Goal: Task Accomplishment & Management: Manage account settings

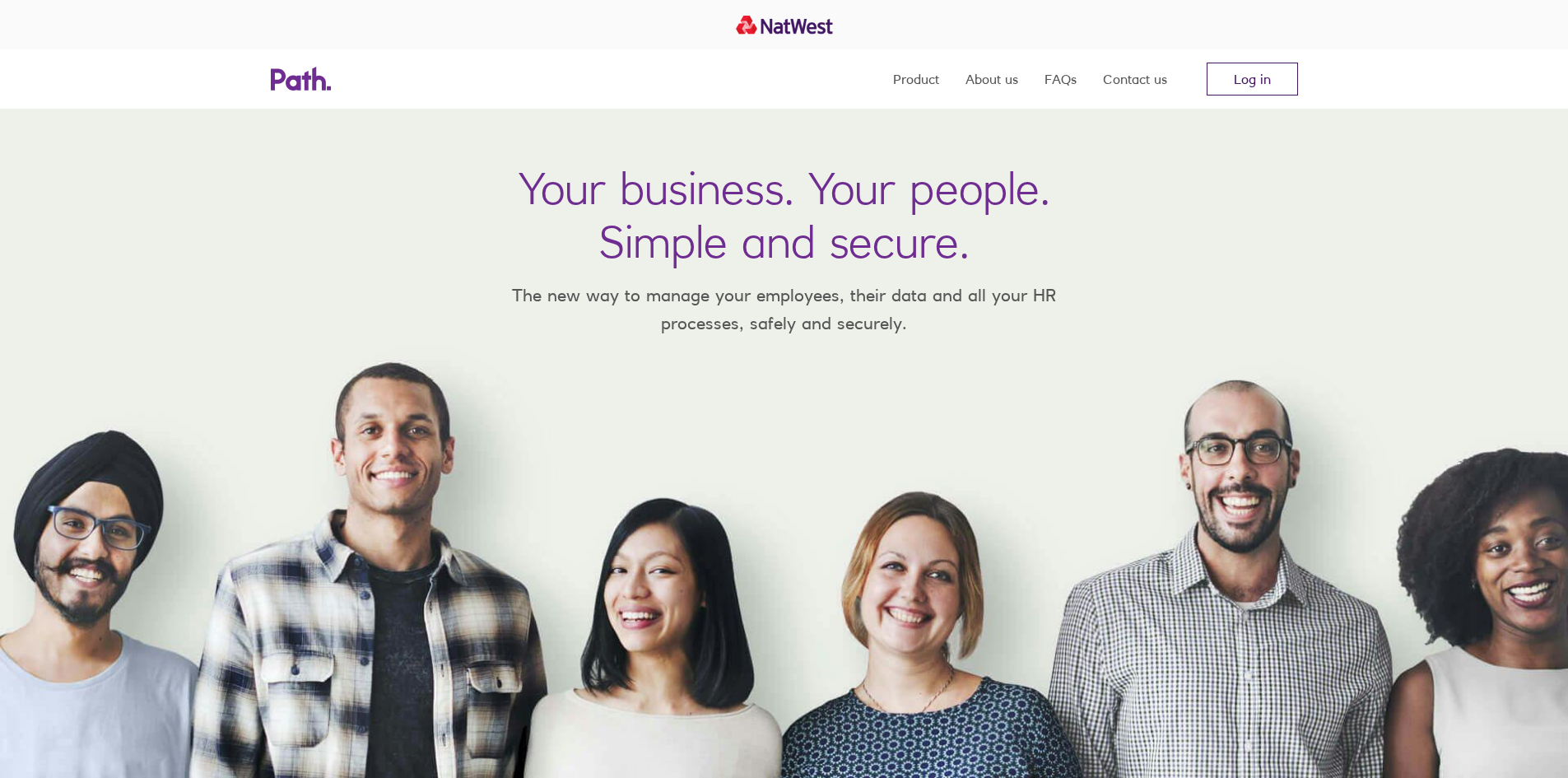
click at [1254, 73] on link "Log in" at bounding box center [1252, 79] width 91 height 33
click at [1210, 73] on link "Log in" at bounding box center [1252, 79] width 91 height 33
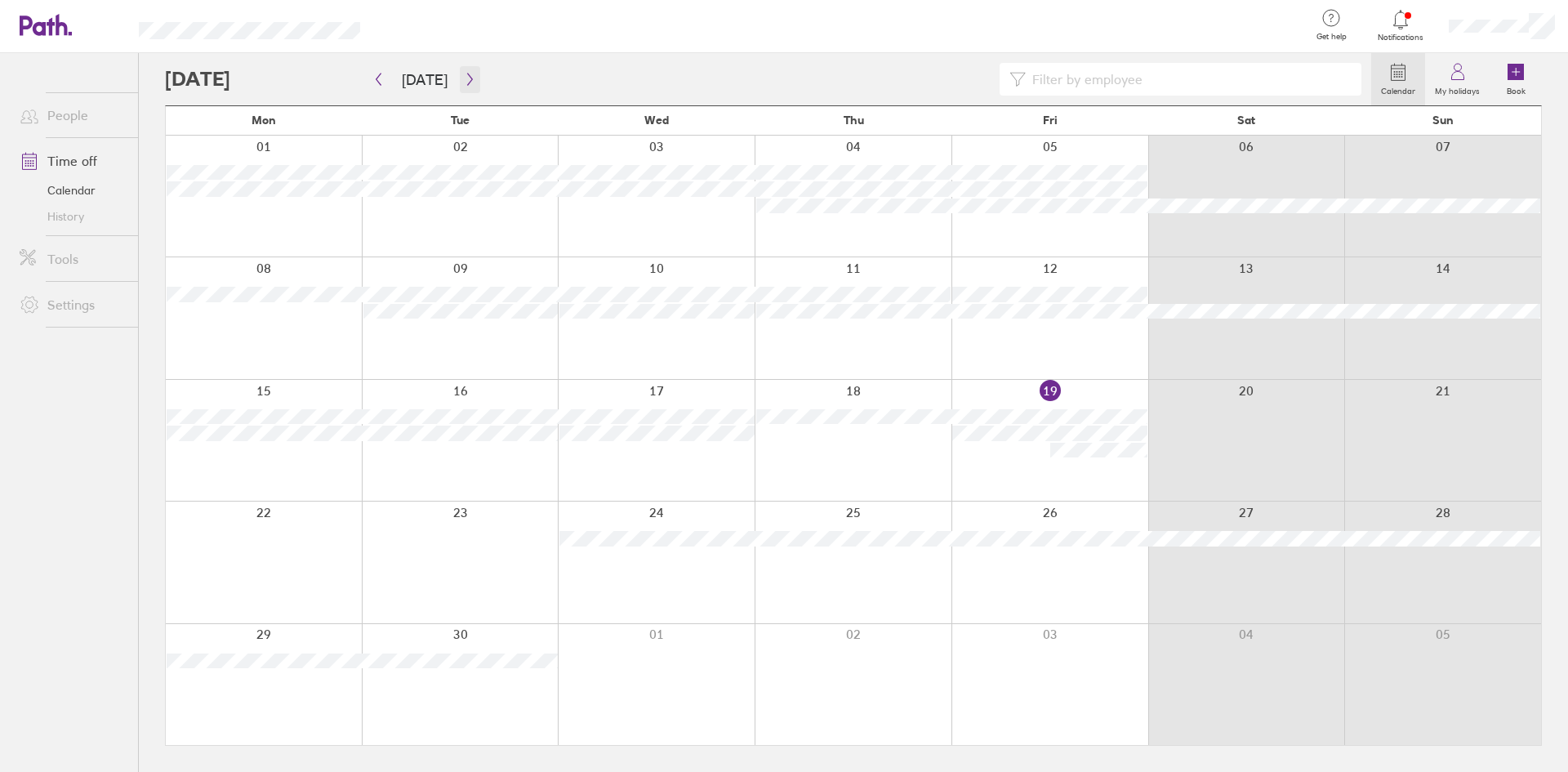
click at [468, 68] on button "button" at bounding box center [469, 80] width 20 height 27
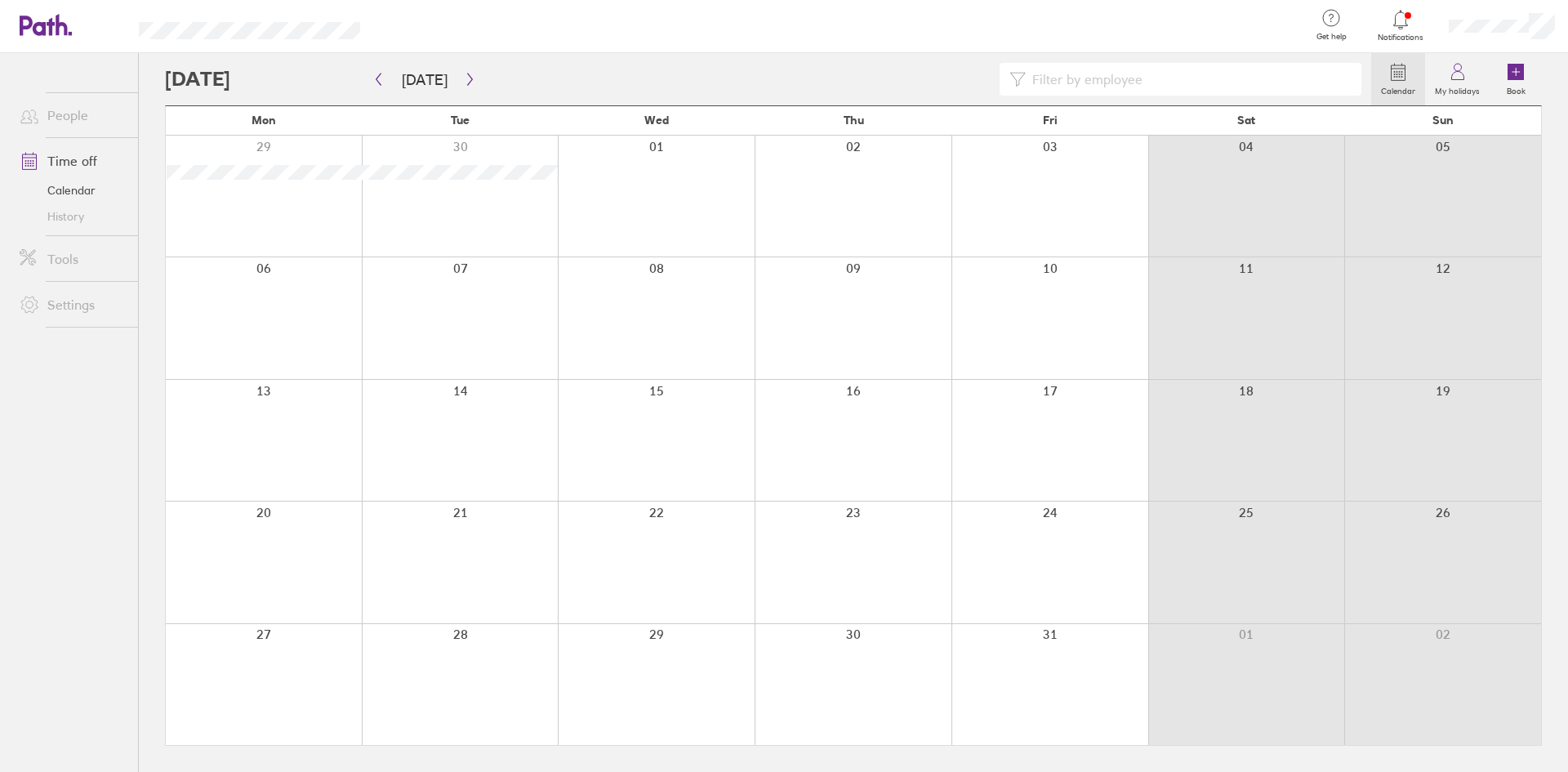
drag, startPoint x: 292, startPoint y: 683, endPoint x: 284, endPoint y: 711, distance: 29.1
click at [292, 683] on div at bounding box center [263, 683] width 196 height 120
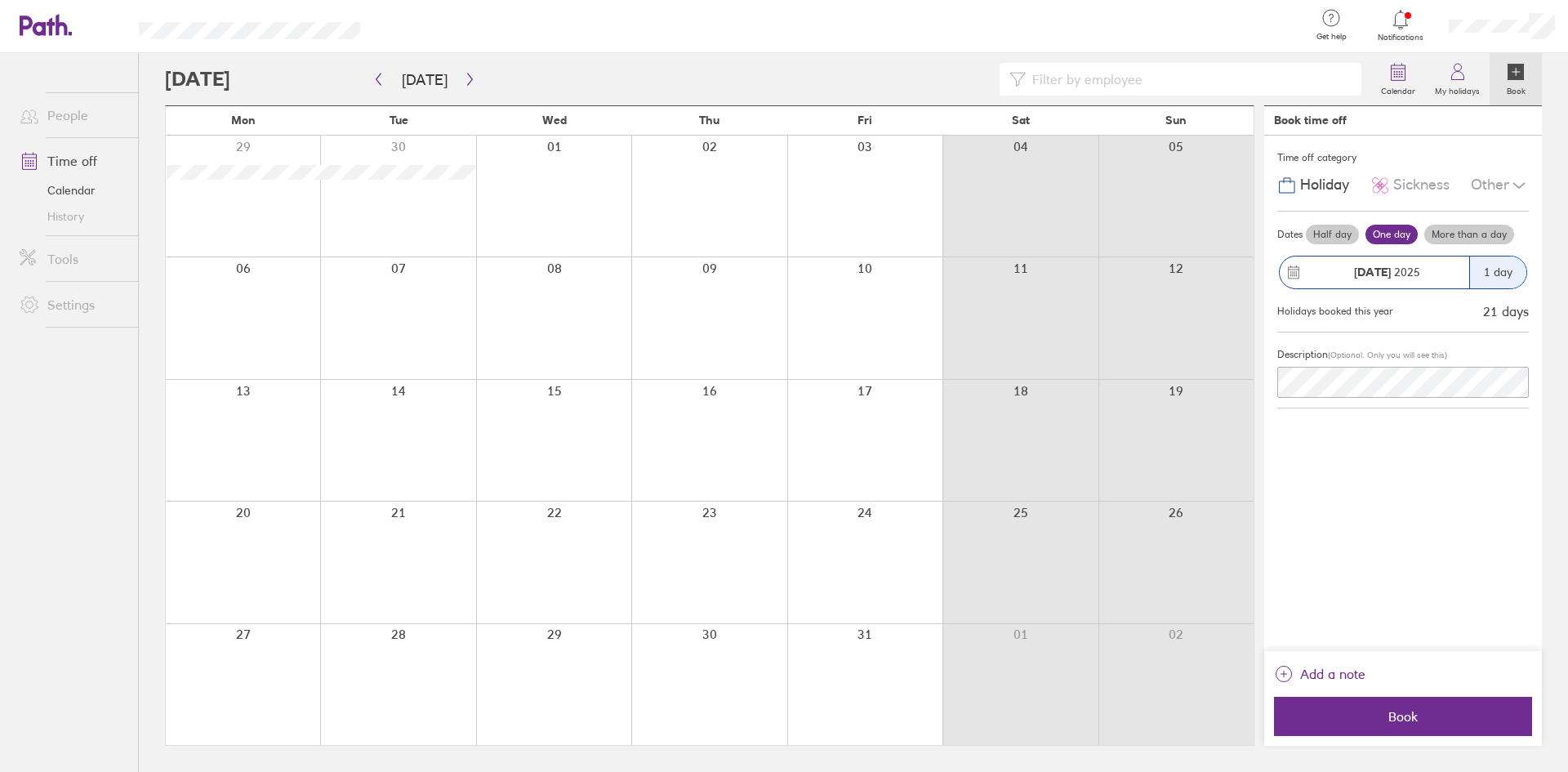
click at [1460, 234] on label "More than a day" at bounding box center [1469, 234] width 90 height 19
click at [0, 0] on input "More than a day" at bounding box center [0, 0] width 0 height 0
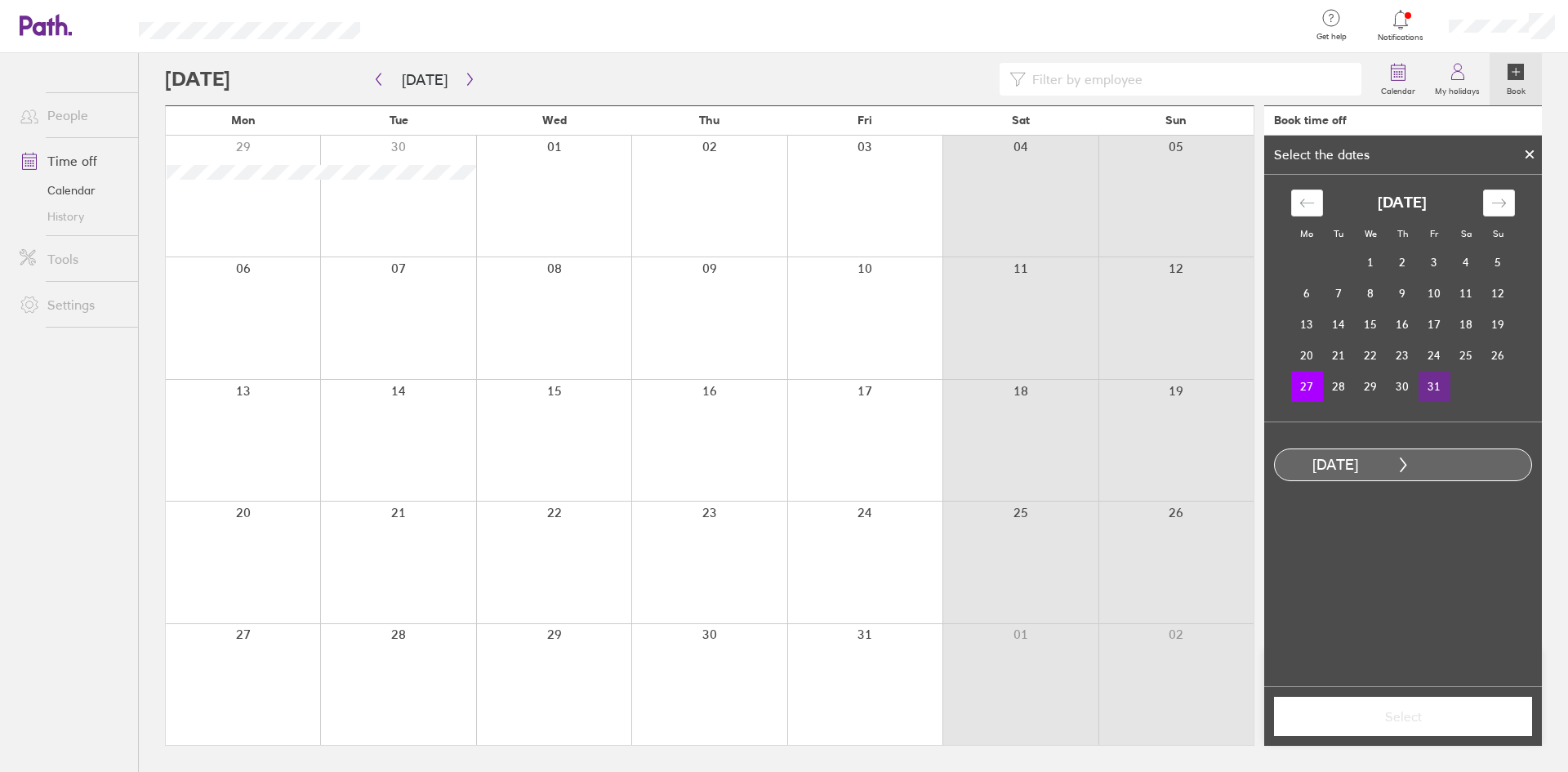
click at [1437, 385] on td "31" at bounding box center [1434, 386] width 32 height 31
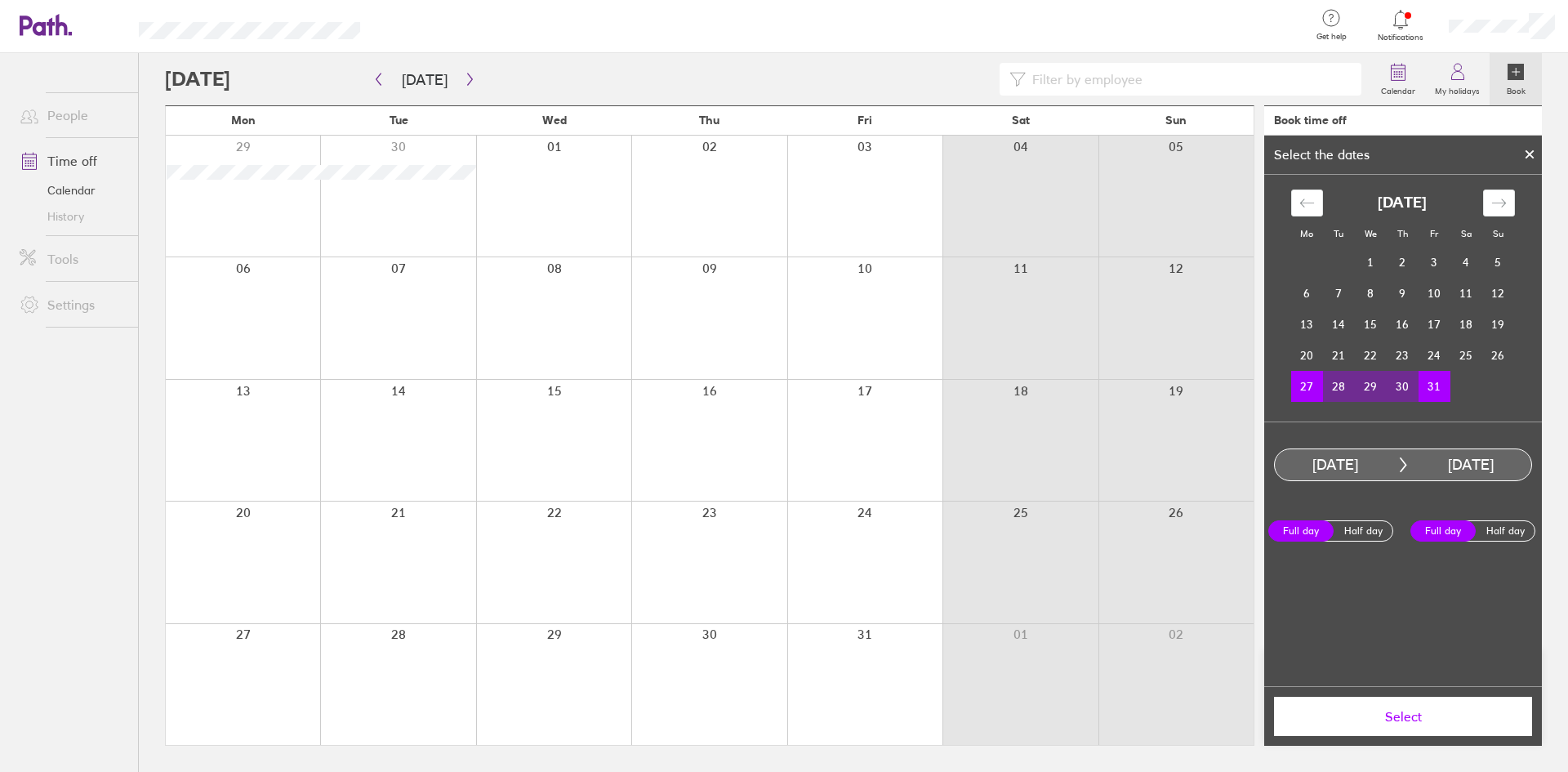
click at [1422, 725] on button "Select" at bounding box center [1403, 716] width 258 height 40
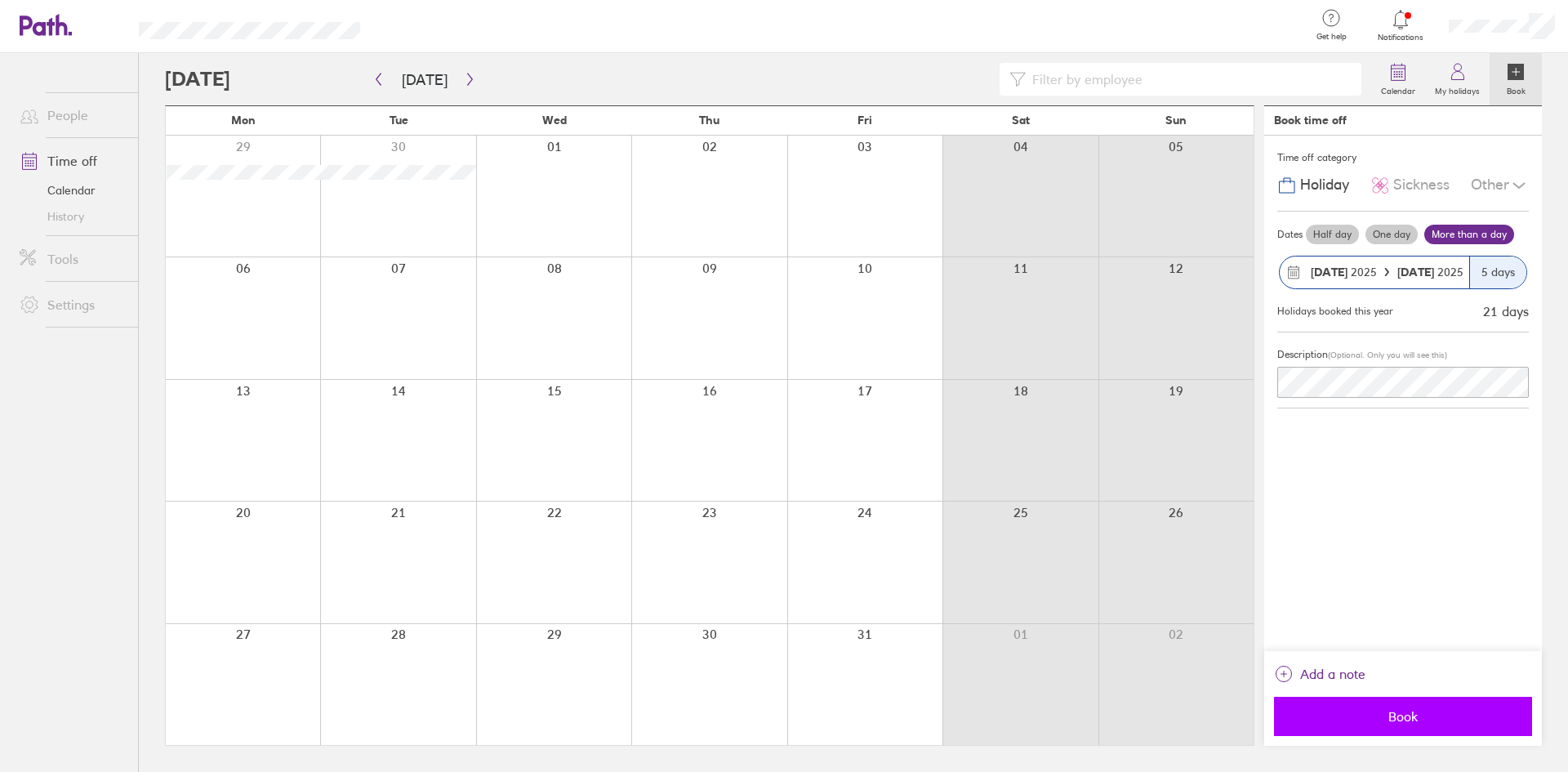
drag, startPoint x: 1416, startPoint y: 714, endPoint x: 1408, endPoint y: 717, distance: 8.5
click at [1408, 717] on span "Book" at bounding box center [1403, 716] width 235 height 14
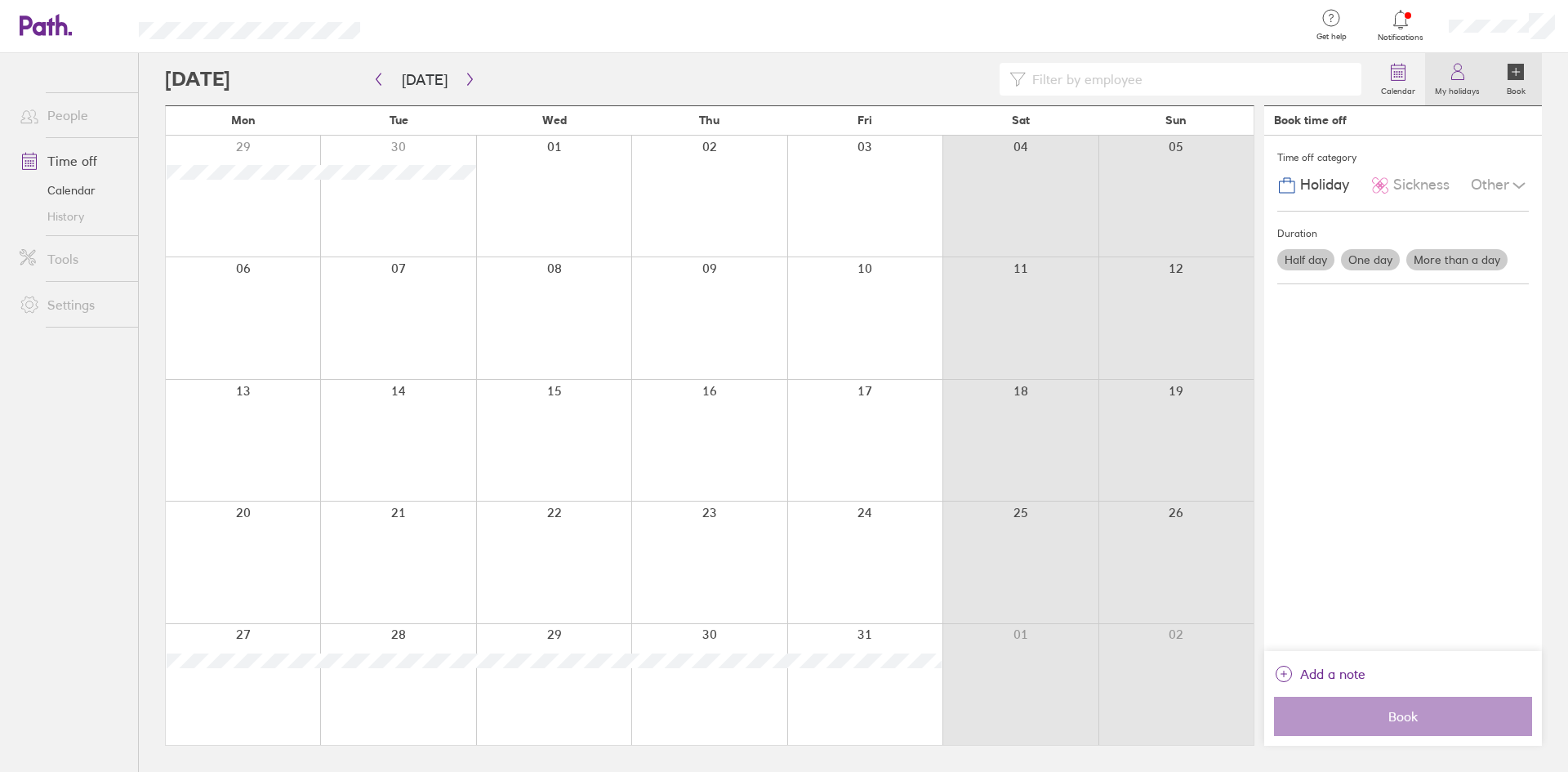
click at [1455, 80] on icon at bounding box center [1457, 76] width 13 height 8
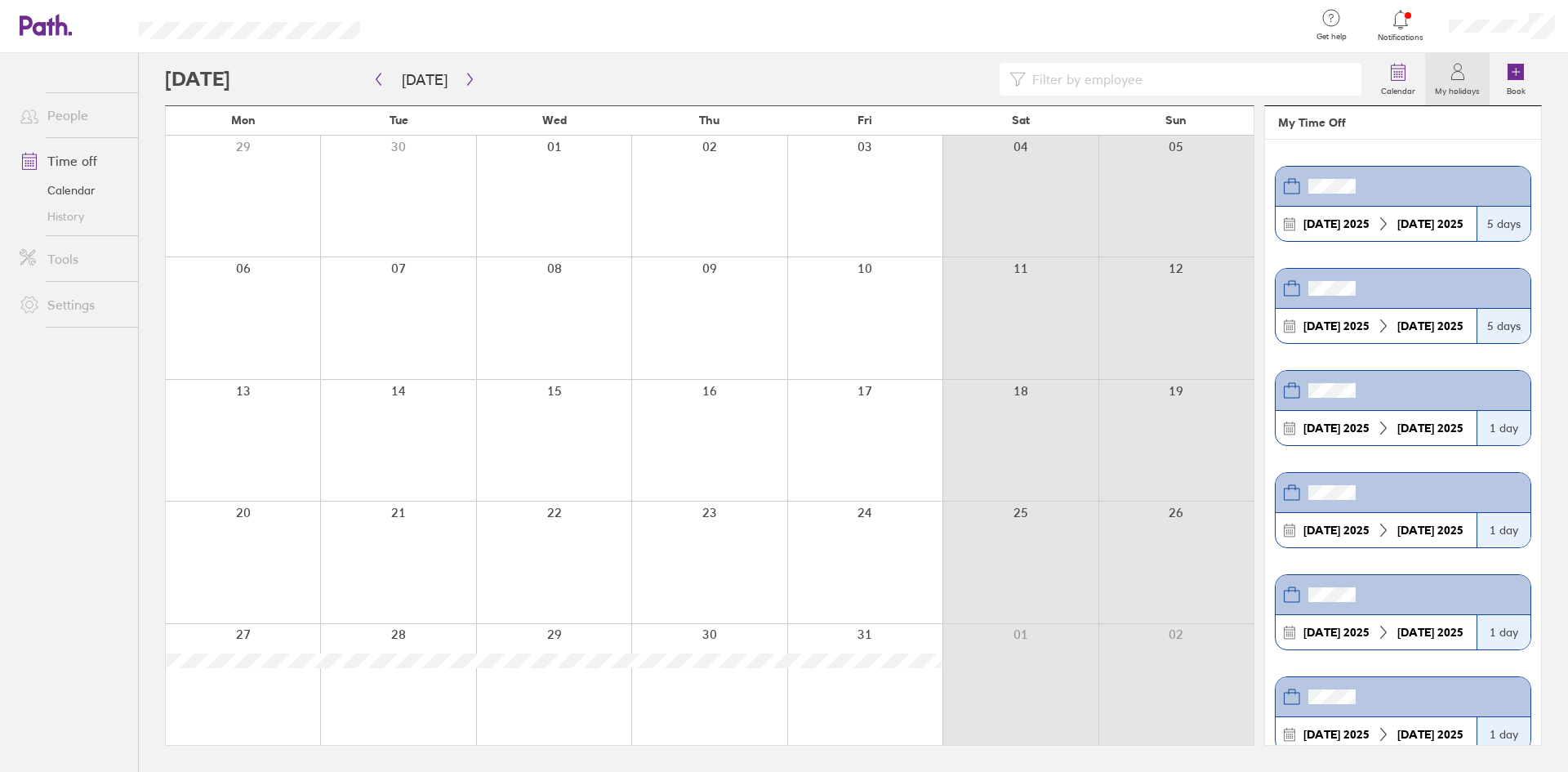
click at [1523, 13] on div at bounding box center [1502, 26] width 132 height 52
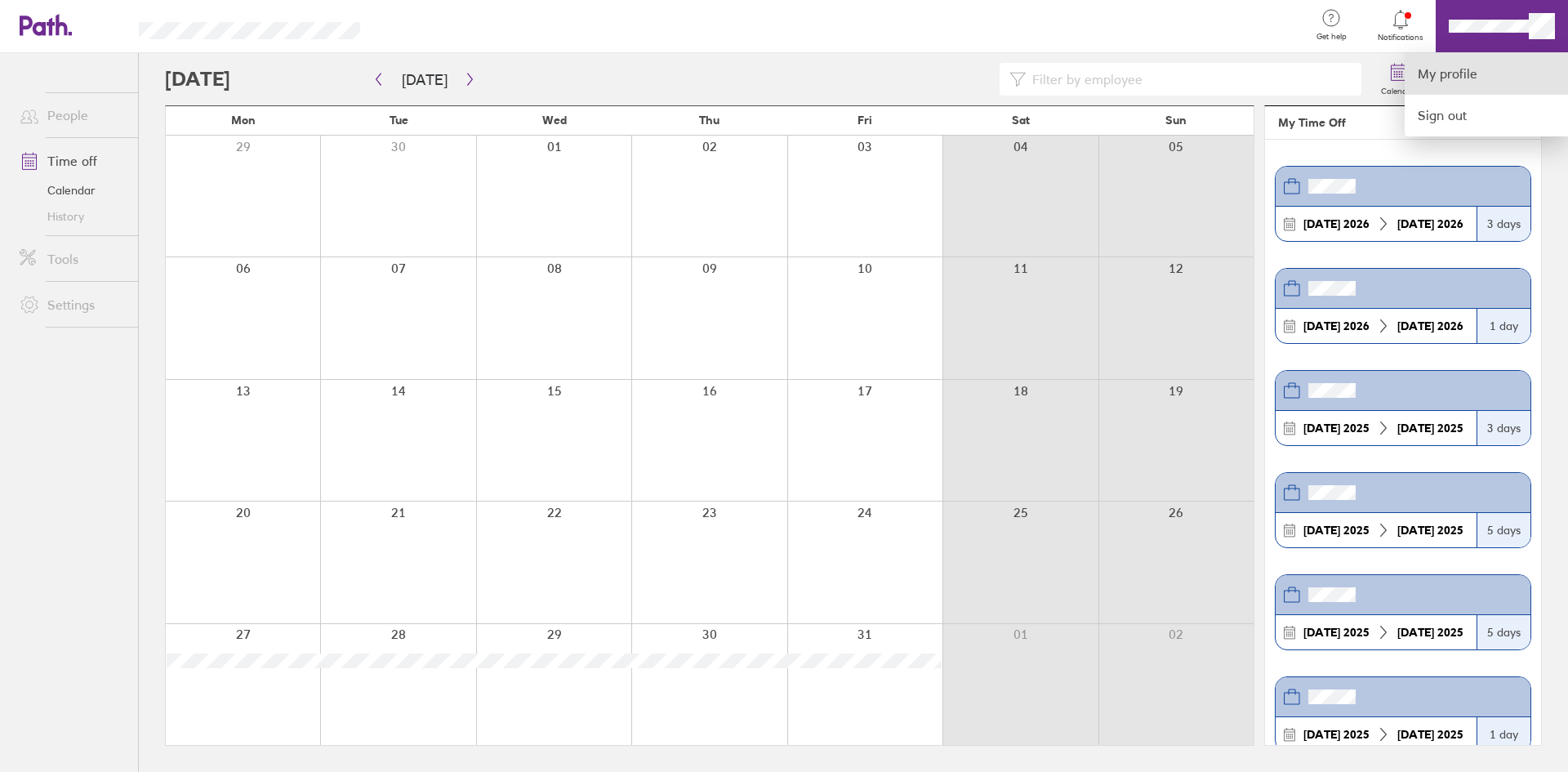
click at [1461, 56] on link "My profile" at bounding box center [1485, 73] width 163 height 41
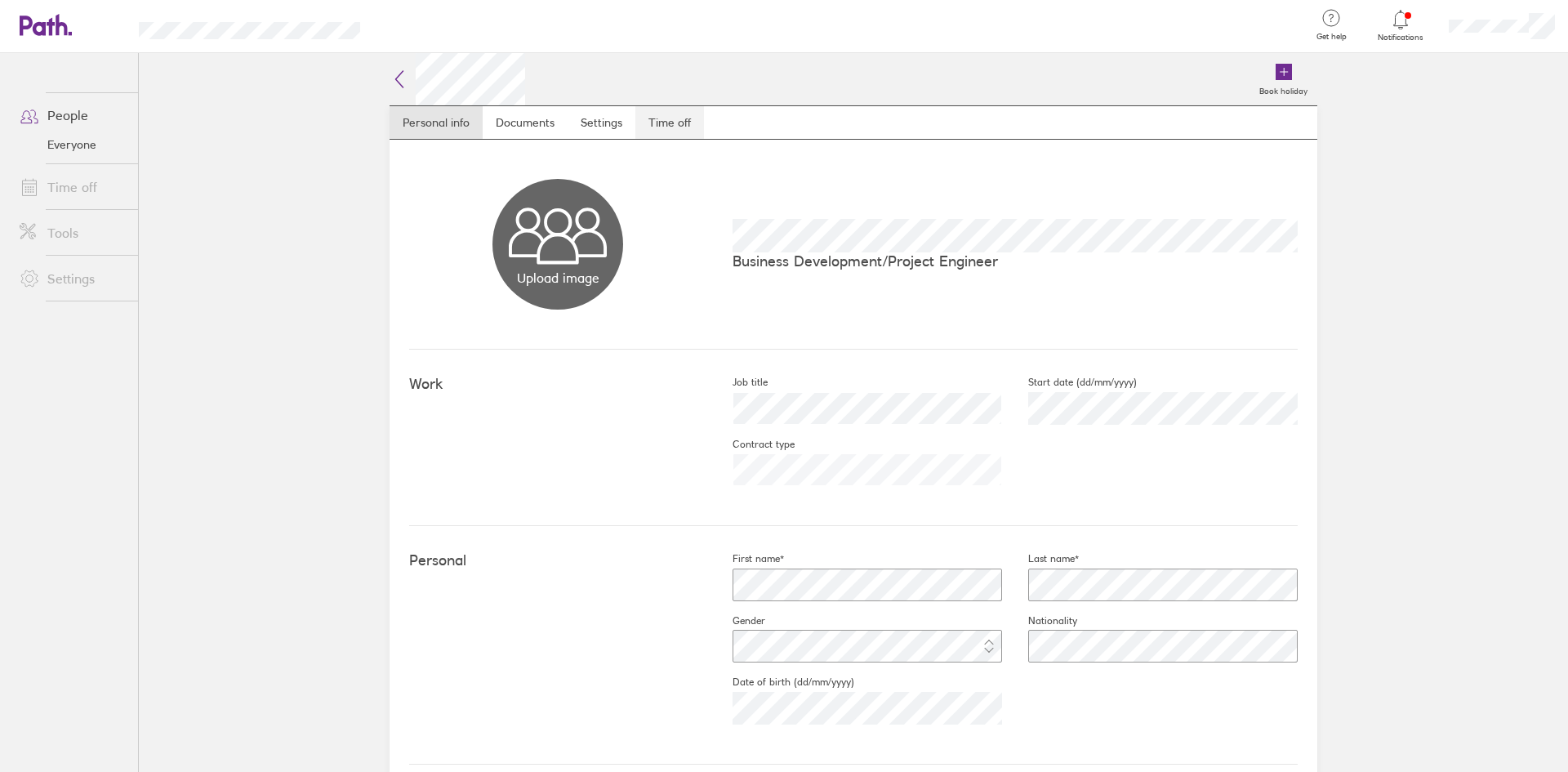
click at [659, 121] on link "Time off" at bounding box center [669, 122] width 68 height 33
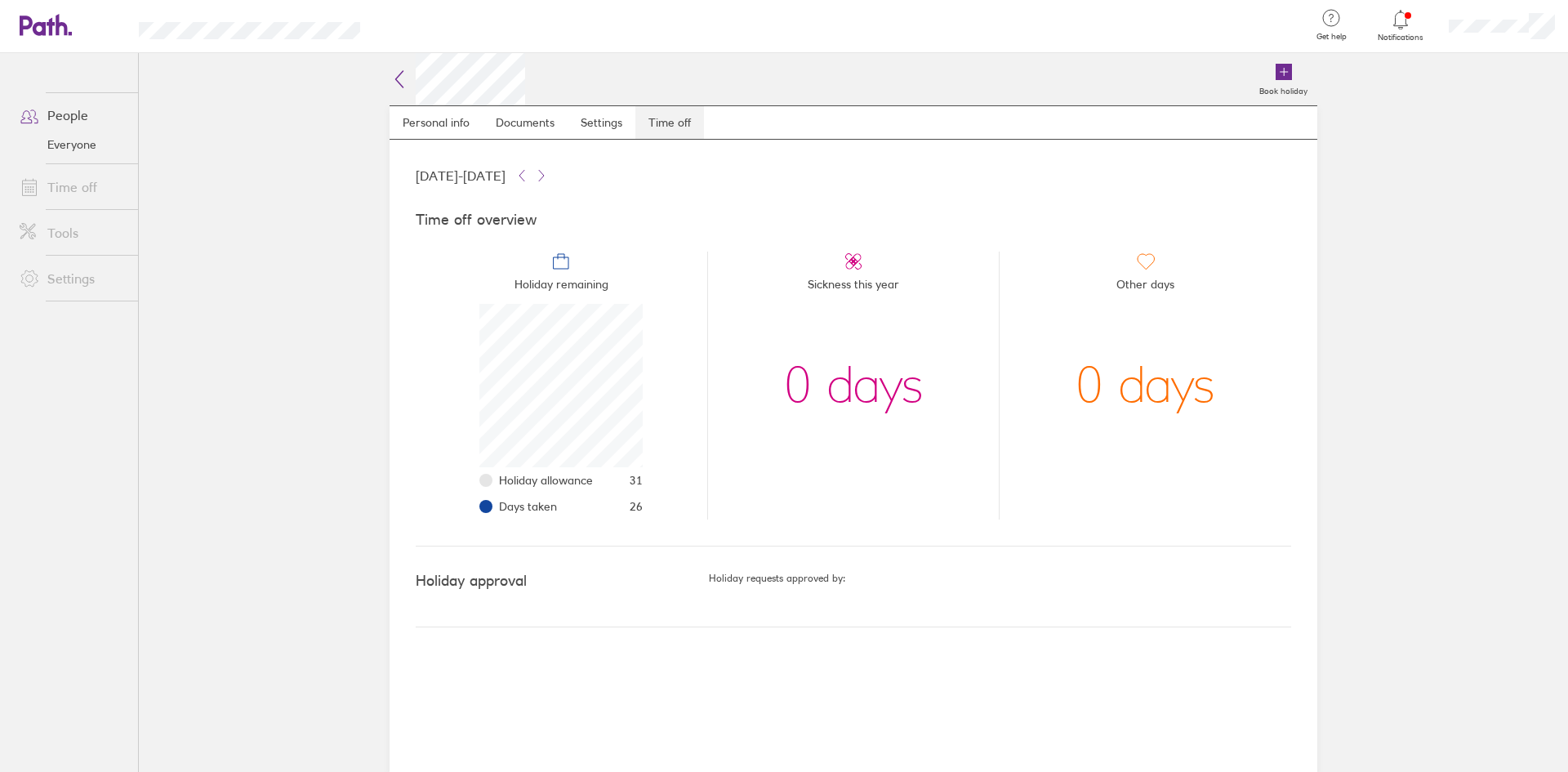
scroll to position [163, 163]
